Goal: Transaction & Acquisition: Purchase product/service

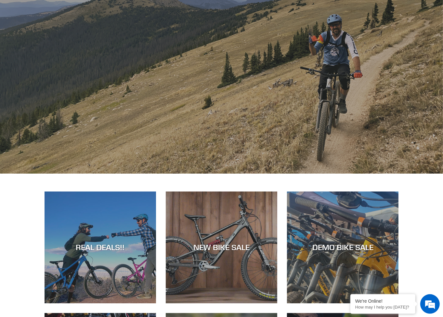
scroll to position [97, 0]
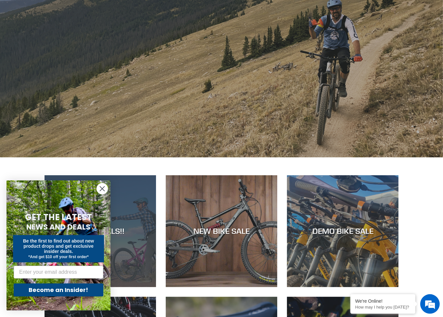
click at [136, 287] on div "REAL DEALS!!" at bounding box center [100, 287] width 111 height 0
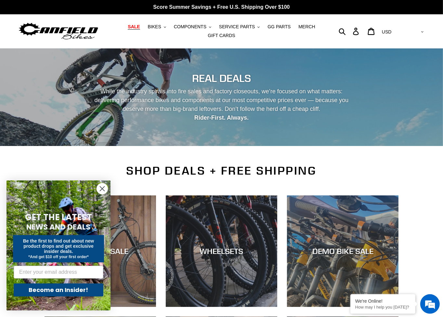
click at [99, 189] on circle "Close dialog" at bounding box center [102, 188] width 11 height 11
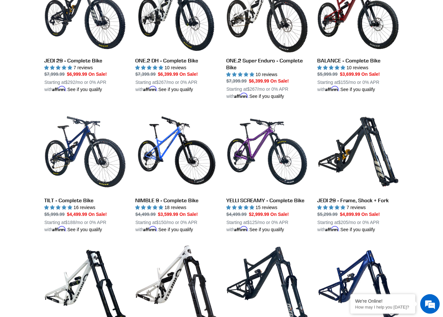
scroll to position [520, 0]
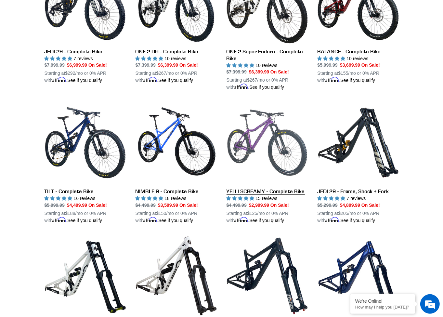
click at [260, 127] on link "YELLI SCREAMY - Complete Bike" at bounding box center [266, 163] width 81 height 122
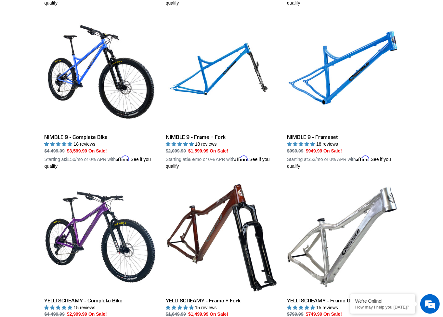
scroll to position [1007, 0]
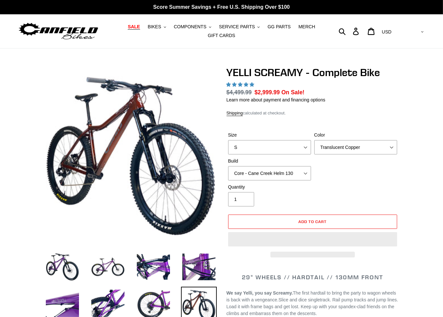
select select "highest-rating"
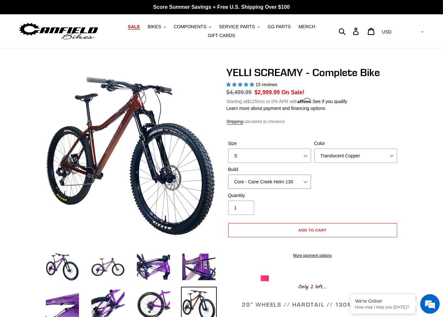
click at [302, 182] on select "Core - Cane Creek Helm 130 Pro - Cane Creek Helm 130 Core - Fox 34 SL Factory G…" at bounding box center [269, 181] width 83 height 14
select select "Core - RockShox Pike Ultimate 130"
click at [228, 174] on select "Core - Cane Creek Helm 130 Pro - Cane Creek Helm 130 Core - Fox 34 SL Factory G…" at bounding box center [269, 181] width 83 height 14
click at [394, 156] on select "Translucent Copper Purple Haze Raw" at bounding box center [355, 155] width 83 height 14
click at [314, 148] on select "Translucent Copper Purple Haze Raw" at bounding box center [355, 155] width 83 height 14
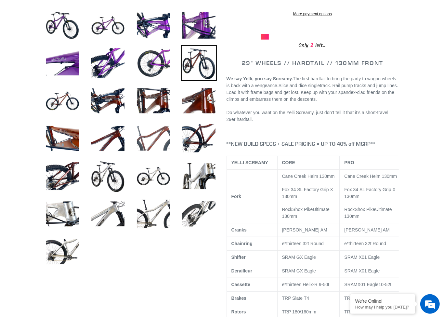
scroll to position [260, 0]
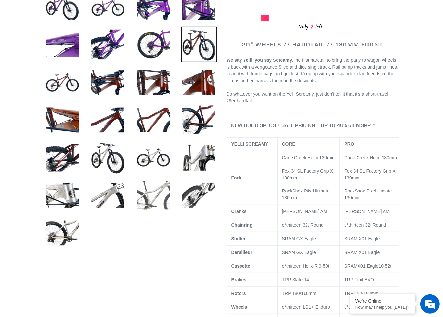
click at [152, 196] on img at bounding box center [153, 195] width 36 height 36
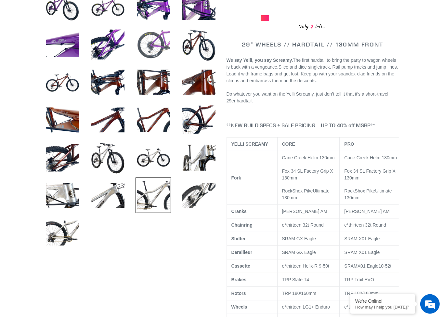
click at [149, 48] on img at bounding box center [153, 45] width 36 height 36
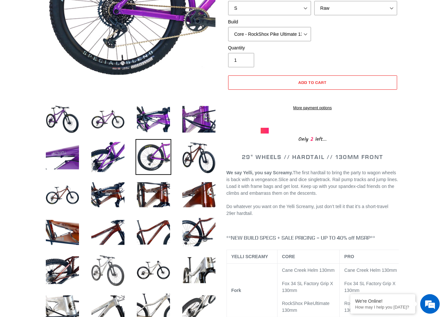
scroll to position [32, 0]
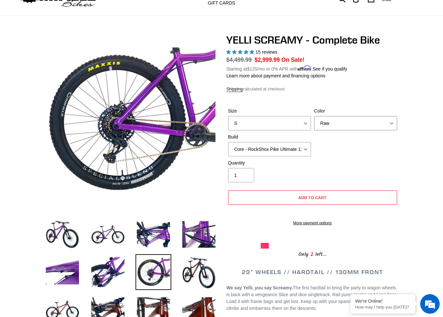
click at [385, 124] on select "Translucent Copper Purple Haze Raw" at bounding box center [355, 123] width 83 height 14
select select "Purple Haze"
click at [314, 116] on select "Translucent Copper Purple Haze Raw" at bounding box center [355, 123] width 83 height 14
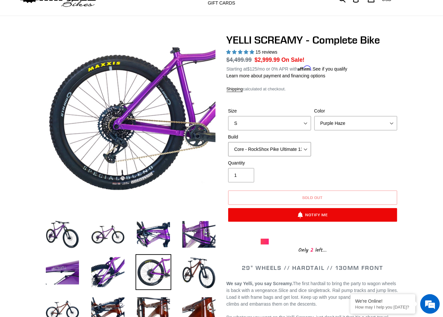
click at [307, 150] on select "Core - Cane Creek Helm 130 Pro - Cane Creek Helm 130 Core - Fox 34 SL Factory G…" at bounding box center [269, 149] width 83 height 14
click at [228, 142] on select "Core - Cane Creek Helm 130 Pro - Cane Creek Helm 130 Core - Fox 34 SL Factory G…" at bounding box center [269, 149] width 83 height 14
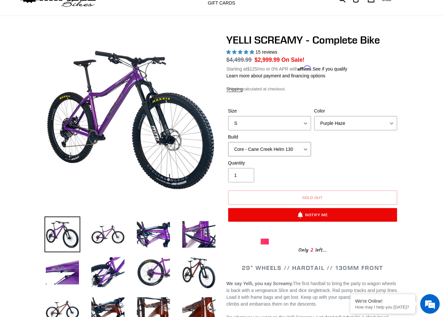
click at [302, 148] on select "Core - Cane Creek Helm 130 Pro - Cane Creek Helm 130 Core - Fox 34 SL Factory G…" at bounding box center [269, 149] width 83 height 14
click at [228, 142] on select "Core - Cane Creek Helm 130 Pro - Cane Creek Helm 130 Core - Fox 34 SL Factory G…" at bounding box center [269, 149] width 83 height 14
click at [307, 148] on select "Core - Cane Creek Helm 130 Pro - Cane Creek Helm 130 Core - Fox 34 SL Factory G…" at bounding box center [269, 149] width 83 height 14
click at [228, 142] on select "Core - Cane Creek Helm 130 Pro - Cane Creek Helm 130 Core - Fox 34 SL Factory G…" at bounding box center [269, 149] width 83 height 14
click at [307, 150] on select "Core - Cane Creek Helm 130 Pro - Cane Creek Helm 130 Core - Fox 34 SL Factory G…" at bounding box center [269, 149] width 83 height 14
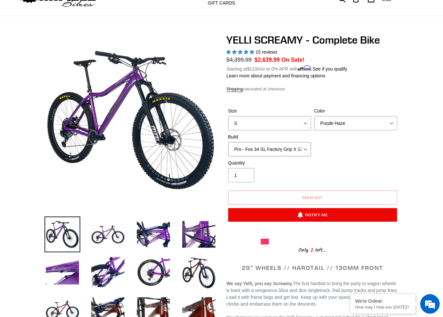
click at [228, 142] on select "Core - Cane Creek Helm 130 Pro - Cane Creek Helm 130 Core - Fox 34 SL Factory G…" at bounding box center [269, 149] width 83 height 14
click at [306, 150] on select "Core - Cane Creek Helm 130 Pro - Cane Creek Helm 130 Core - Fox 34 SL Factory G…" at bounding box center [269, 149] width 83 height 14
click at [228, 142] on select "Core - Cane Creek Helm 130 Pro - Cane Creek Helm 130 Core - Fox 34 SL Factory G…" at bounding box center [269, 149] width 83 height 14
click at [305, 148] on select "Core - Cane Creek Helm 130 Pro - Cane Creek Helm 130 Core - Fox 34 SL Factory G…" at bounding box center [269, 149] width 83 height 14
select select "Pro - RockShox Pike Ultimate 130"
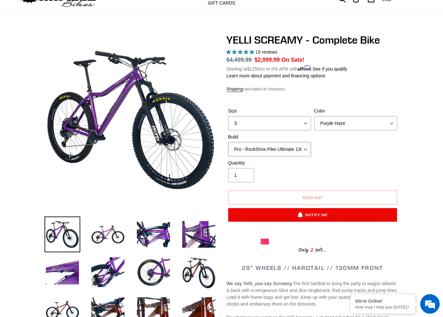
click at [228, 142] on select "Core - Cane Creek Helm 130 Pro - Cane Creek Helm 130 Core - Fox 34 SL Factory G…" at bounding box center [269, 149] width 83 height 14
click at [344, 161] on div "Quantity 1" at bounding box center [312, 173] width 172 height 26
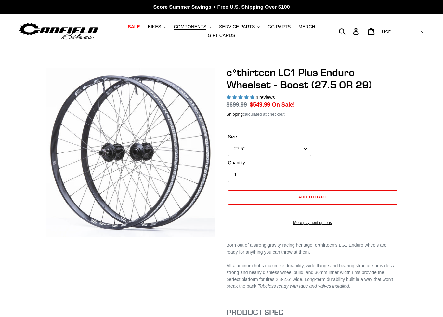
select select "highest-rating"
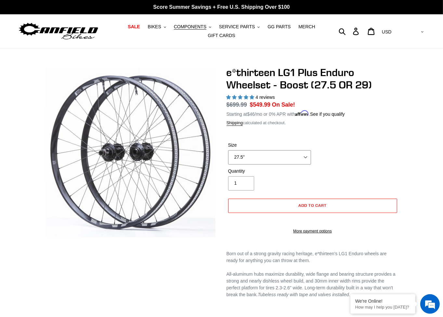
click at [304, 158] on select "27.5" 29"" at bounding box center [269, 157] width 83 height 14
select select "29""
click at [228, 150] on select "27.5" 29"" at bounding box center [269, 157] width 83 height 14
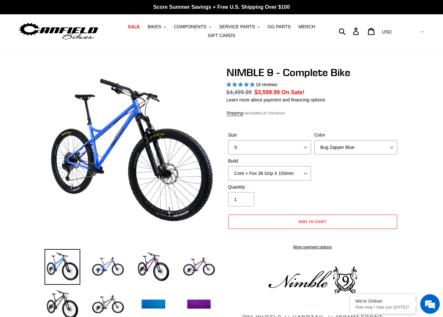
select select "highest-rating"
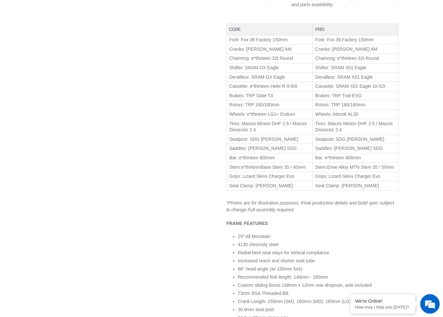
scroll to position [422, 0]
